Goal: Task Accomplishment & Management: Manage account settings

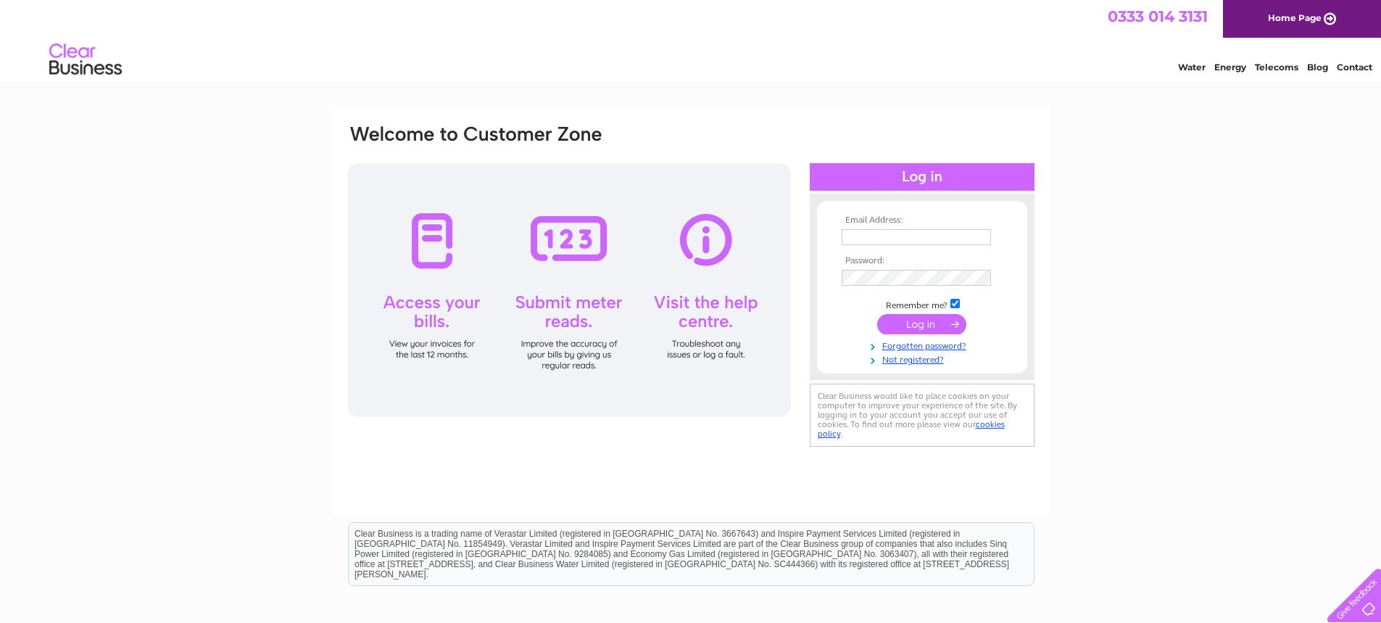
click at [916, 226] on td at bounding box center [922, 236] width 168 height 23
click at [916, 231] on input "text" at bounding box center [917, 237] width 151 height 17
type input "[PERSON_NAME][EMAIL_ADDRESS][PERSON_NAME][DOMAIN_NAME]"
click at [899, 324] on input "submit" at bounding box center [921, 325] width 89 height 20
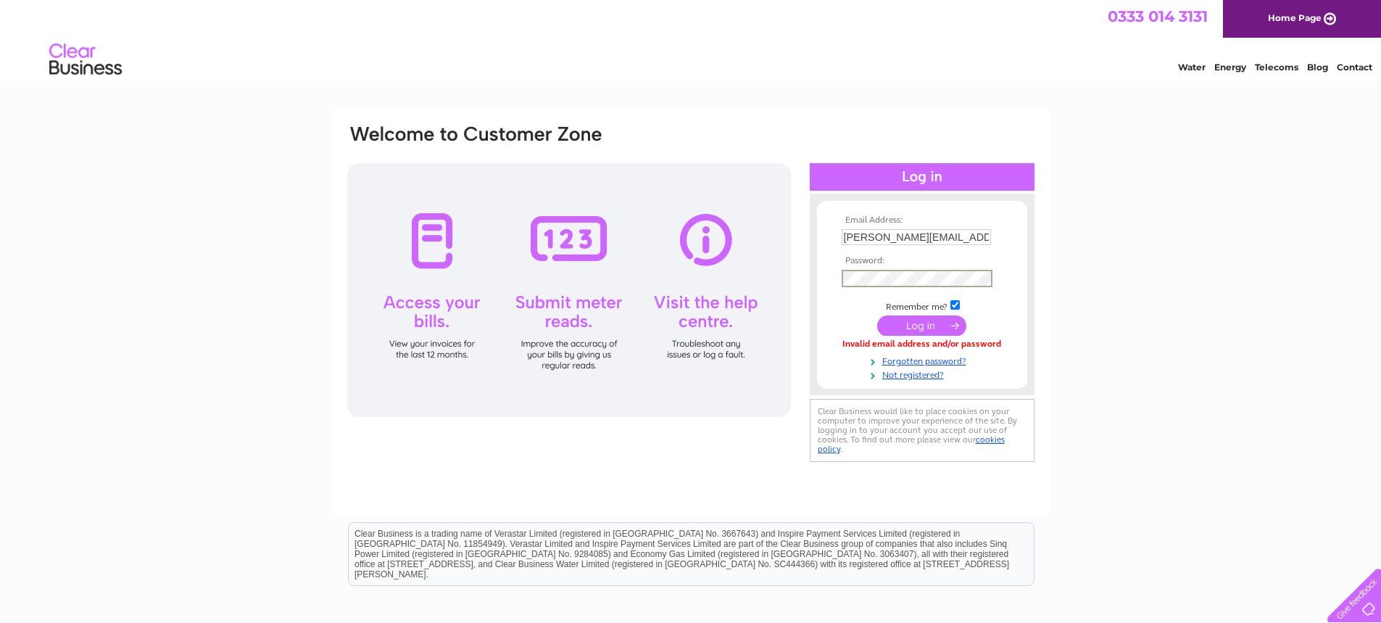
click at [915, 266] on td at bounding box center [922, 278] width 168 height 25
click at [877, 315] on input "submit" at bounding box center [921, 325] width 89 height 20
